Goal: Information Seeking & Learning: Stay updated

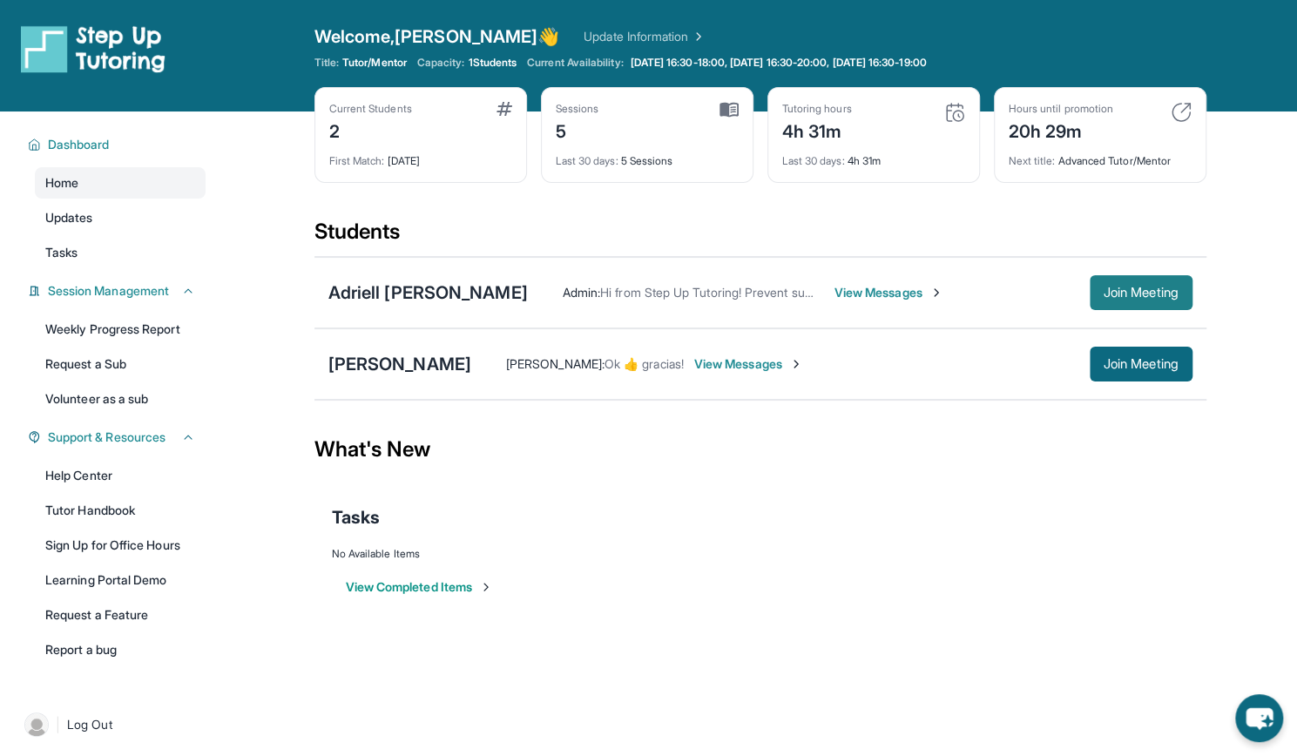
click at [1118, 302] on button "Join Meeting" at bounding box center [1140, 292] width 103 height 35
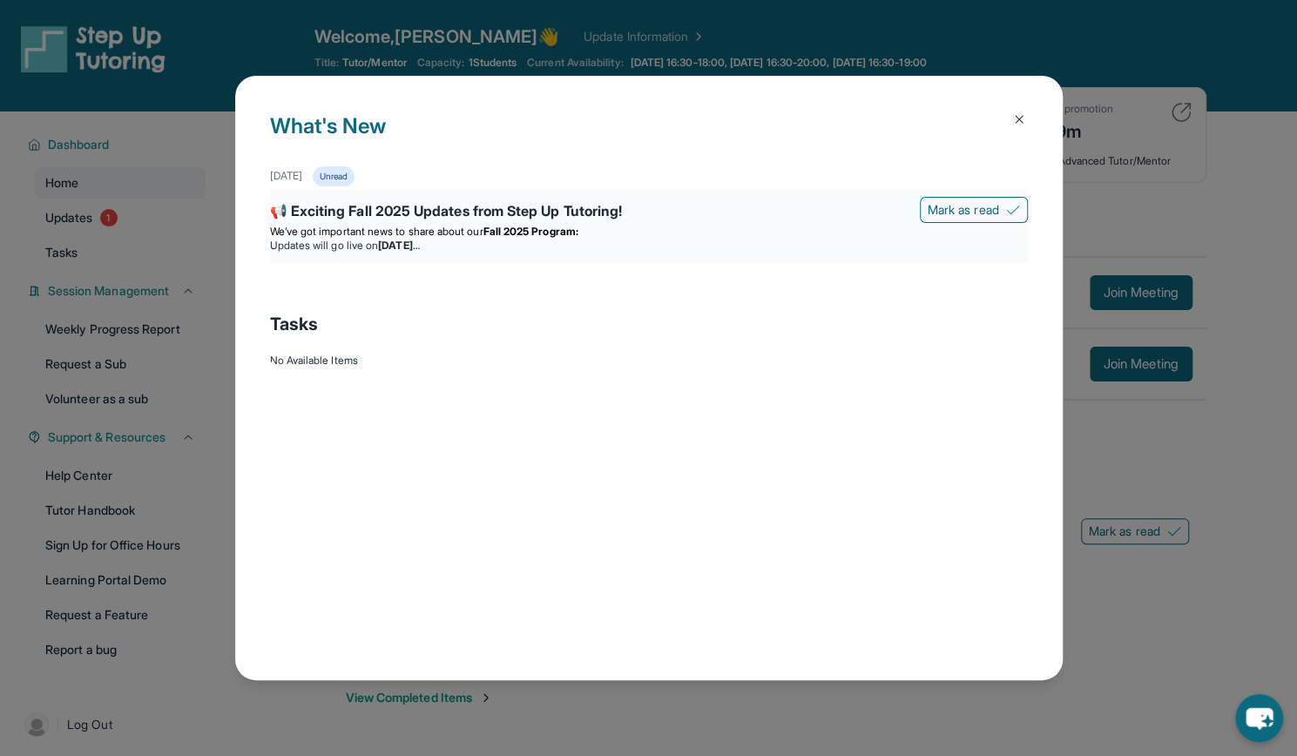
click at [732, 230] on p "We’ve got important news to share about our Fall 2025 Program:" at bounding box center [649, 232] width 758 height 14
click at [496, 205] on div "📢 Exciting Fall 2025 Updates from Step Up Tutoring!" at bounding box center [649, 212] width 758 height 24
click at [624, 246] on li "Updates will go live [DATE][DATE]" at bounding box center [649, 246] width 758 height 14
click at [290, 184] on div "[DATE] Unread" at bounding box center [649, 176] width 758 height 20
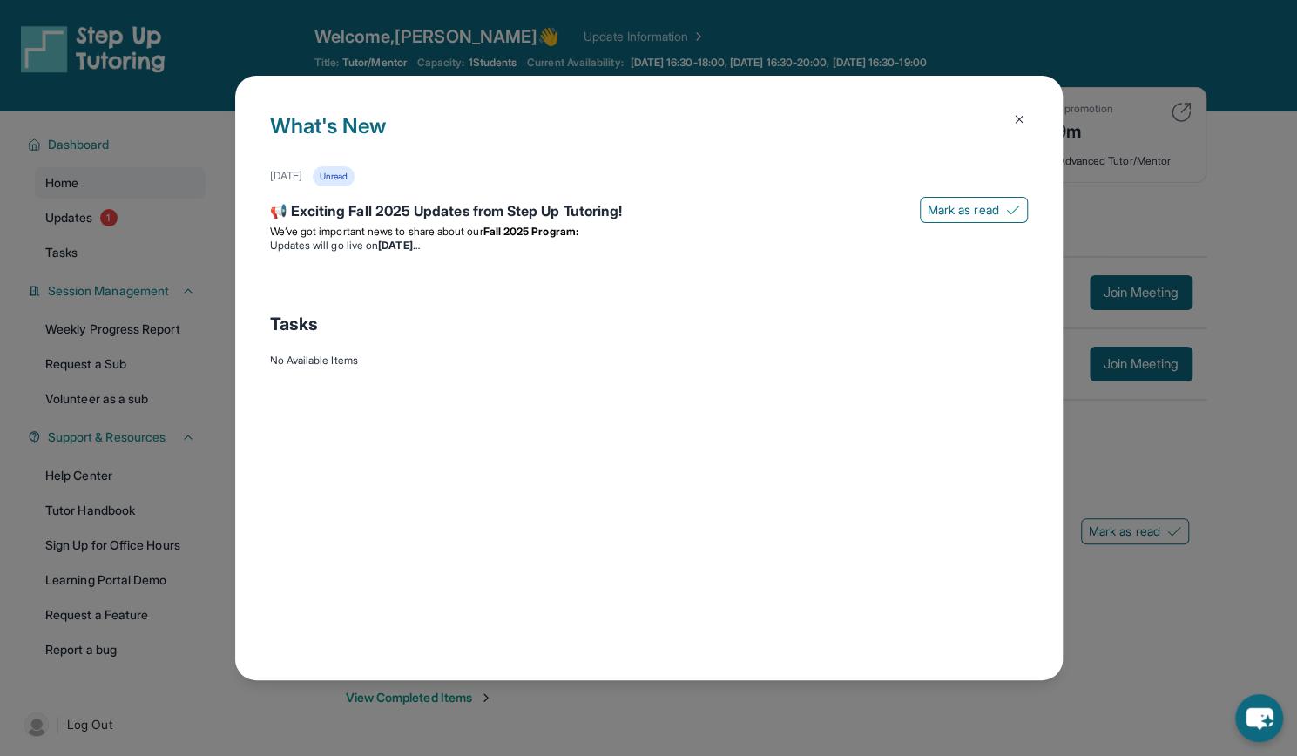
click at [298, 179] on div "[DATE]" at bounding box center [286, 176] width 32 height 14
click at [1019, 128] on button at bounding box center [1019, 119] width 35 height 35
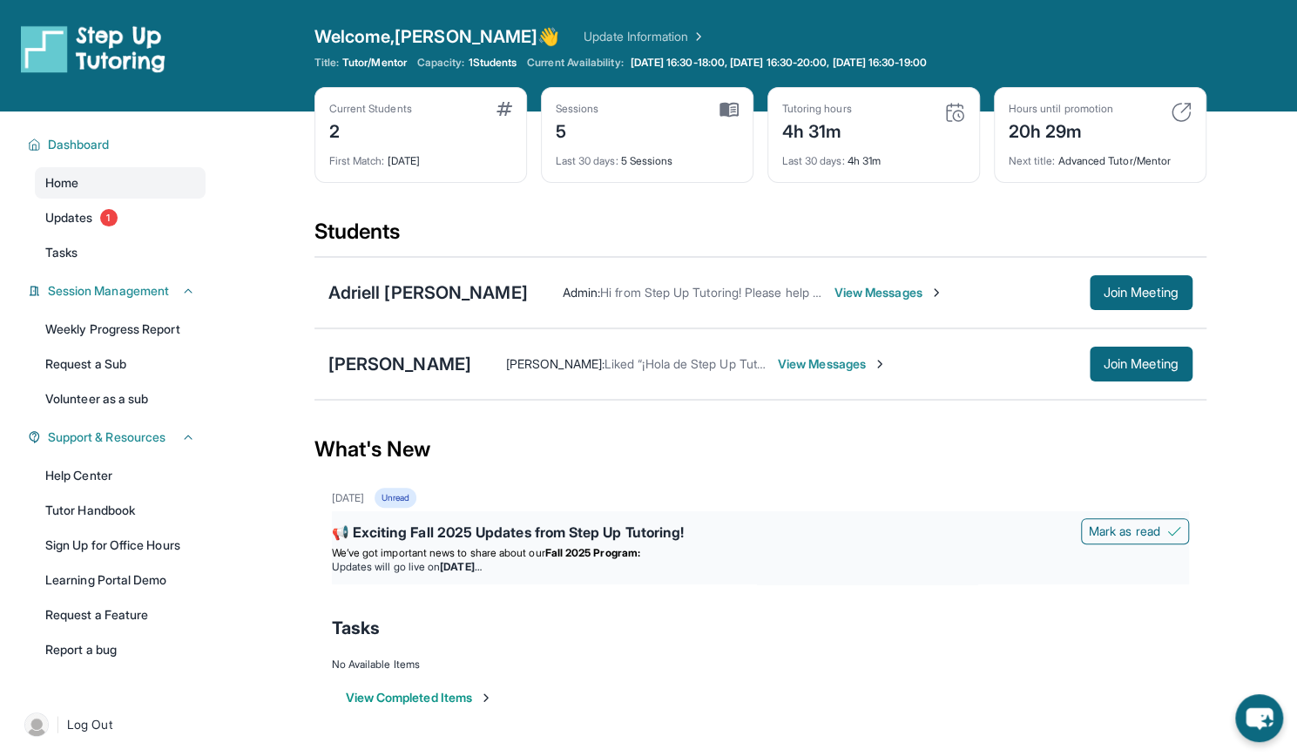
click at [434, 564] on li "Updates will go live [DATE][DATE]" at bounding box center [760, 567] width 857 height 14
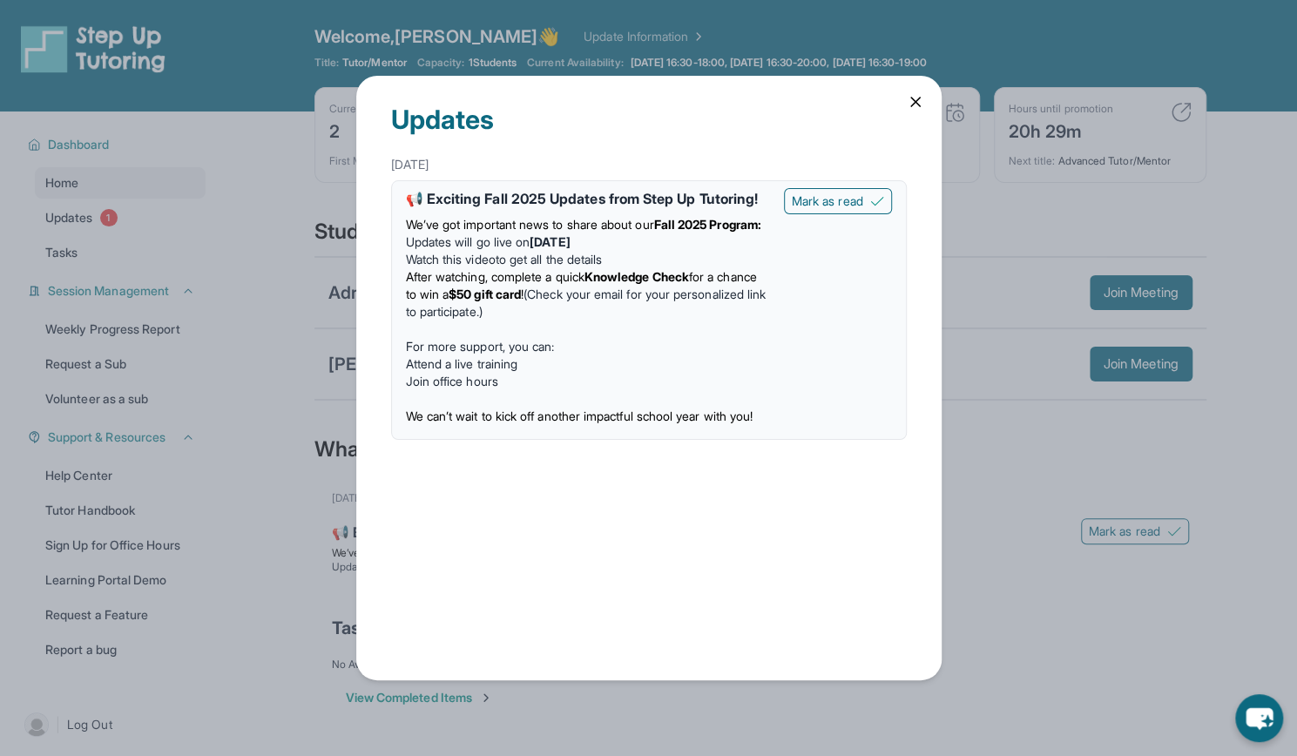
click at [852, 186] on div "📢 Exciting Fall 2025 Updates from Step Up Tutoring! We’ve got important news to…" at bounding box center [649, 310] width 516 height 260
click at [852, 199] on span "Mark as read" at bounding box center [827, 200] width 71 height 17
